Goal: Task Accomplishment & Management: Complete application form

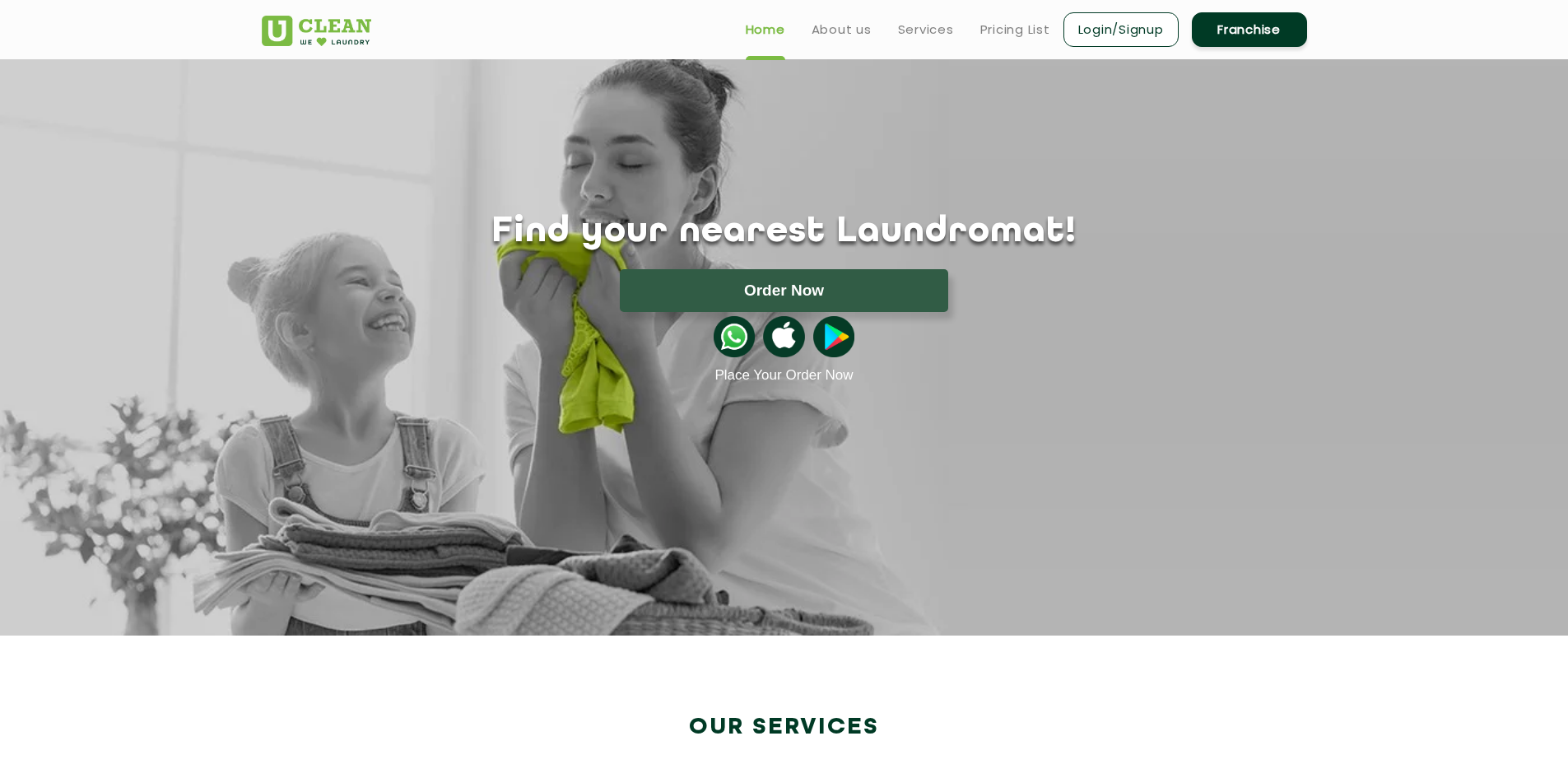
click at [1102, 26] on link "Login/Signup" at bounding box center [1121, 30] width 116 height 35
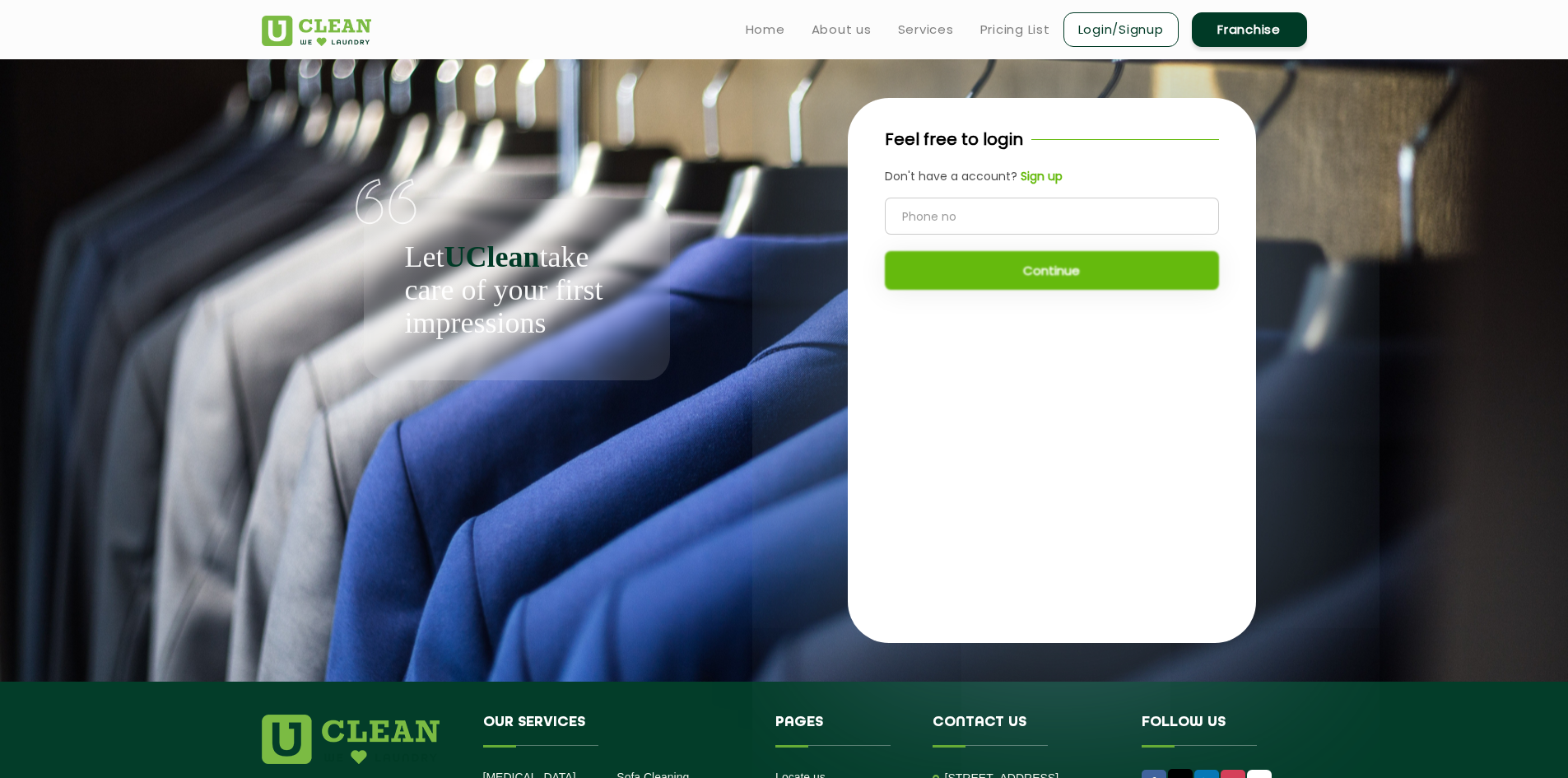
click at [1232, 13] on link "Franchise" at bounding box center [1249, 30] width 116 height 35
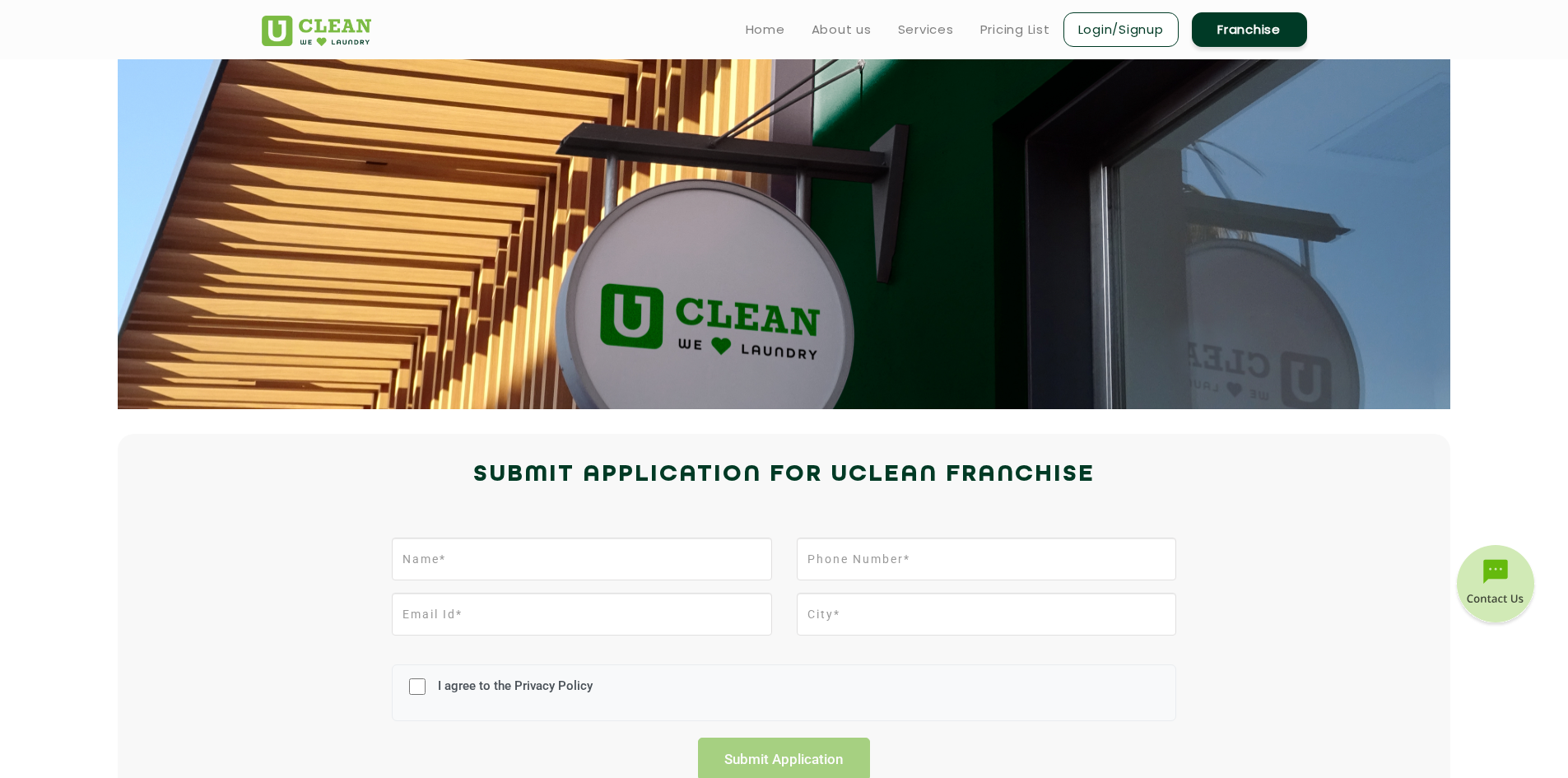
click at [1233, 19] on link "Franchise" at bounding box center [1249, 30] width 116 height 35
click at [1233, 20] on link "Franchise" at bounding box center [1249, 30] width 116 height 35
